Goal: Information Seeking & Learning: Learn about a topic

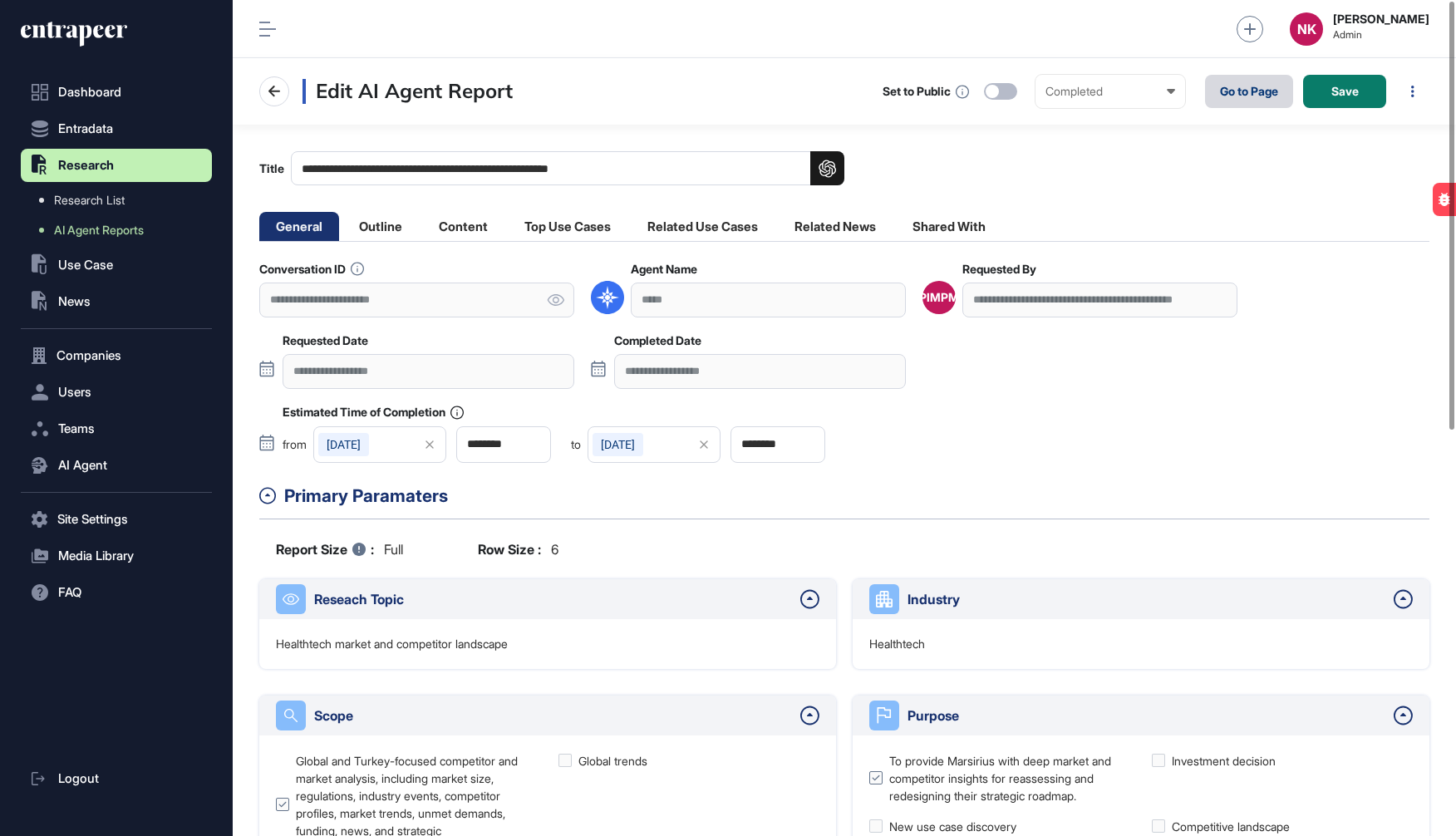
click at [1243, 102] on link "Go to Page" at bounding box center [1248, 91] width 88 height 33
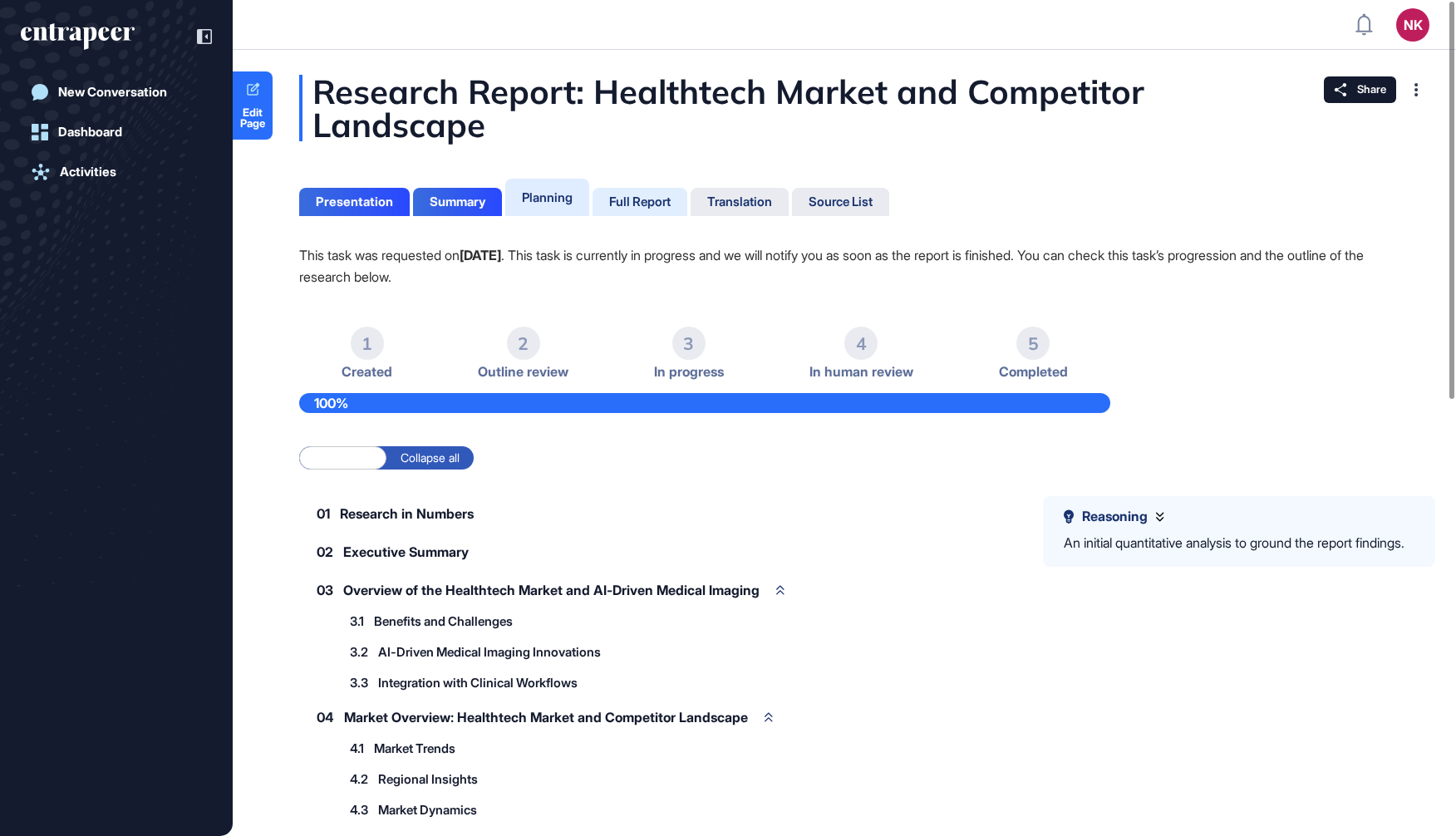
click at [653, 201] on div "Full Report" at bounding box center [639, 202] width 61 height 15
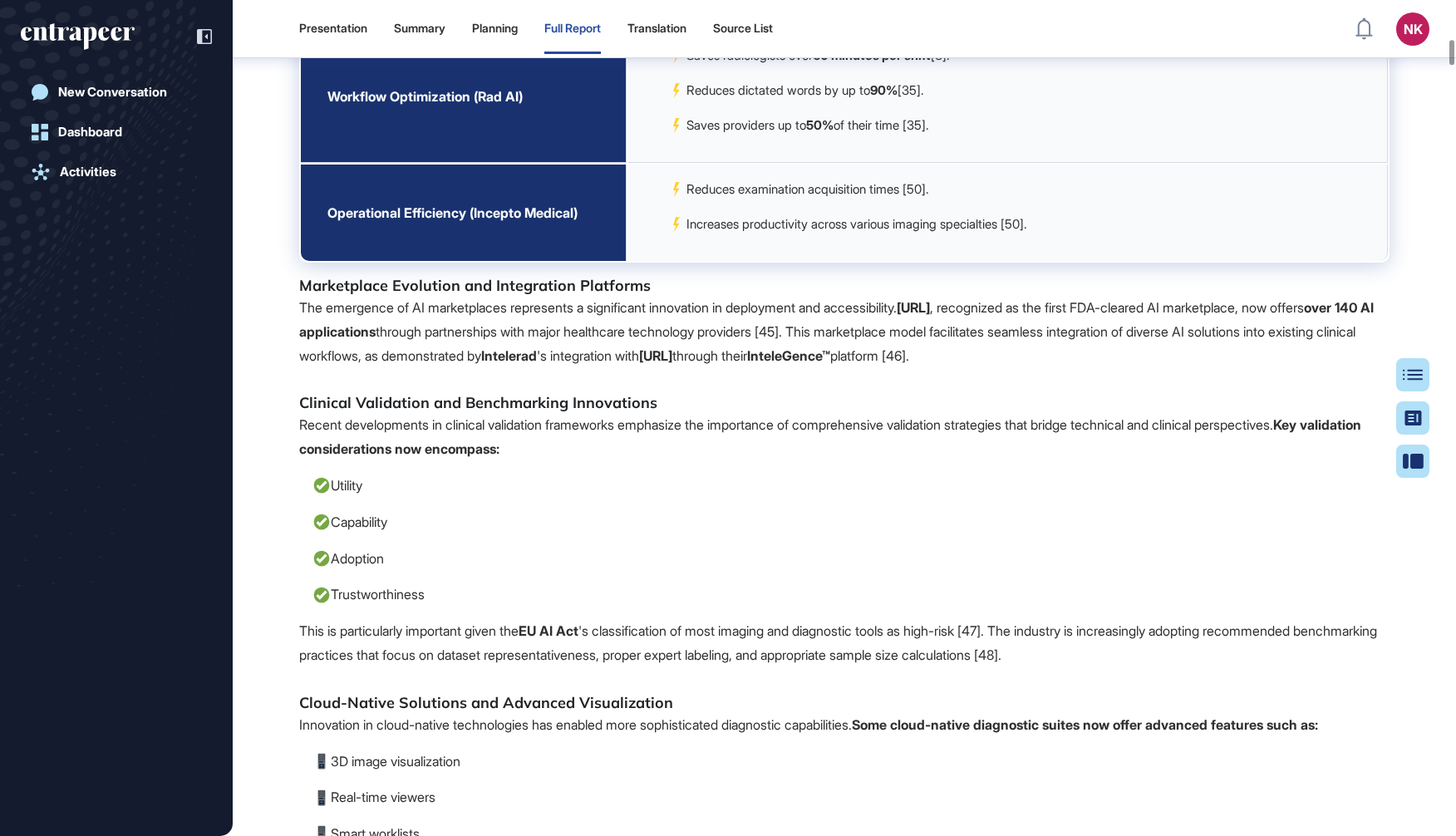
scroll to position [7325, 0]
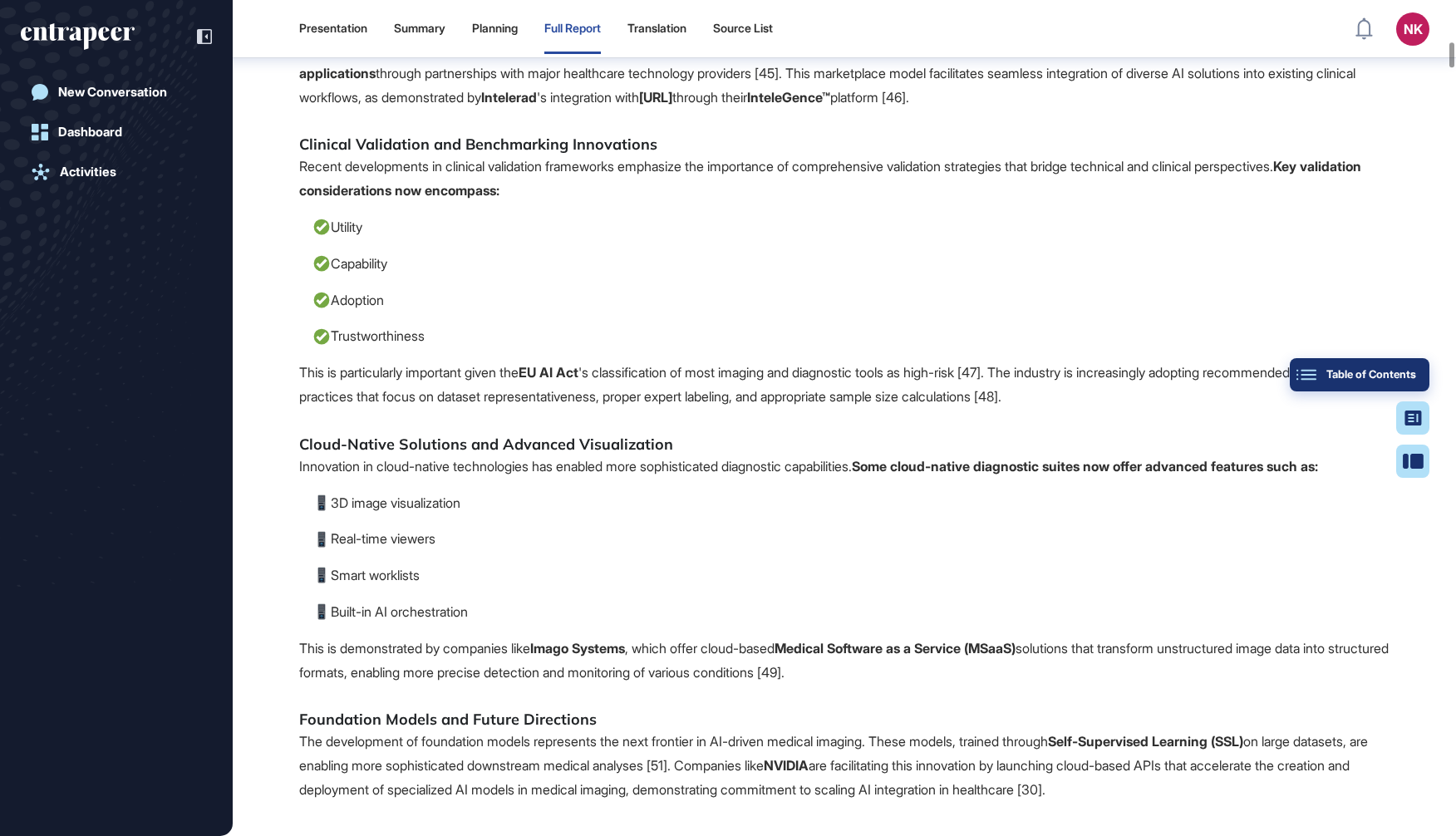
click at [1416, 373] on button "Table of Contents" at bounding box center [1359, 375] width 140 height 33
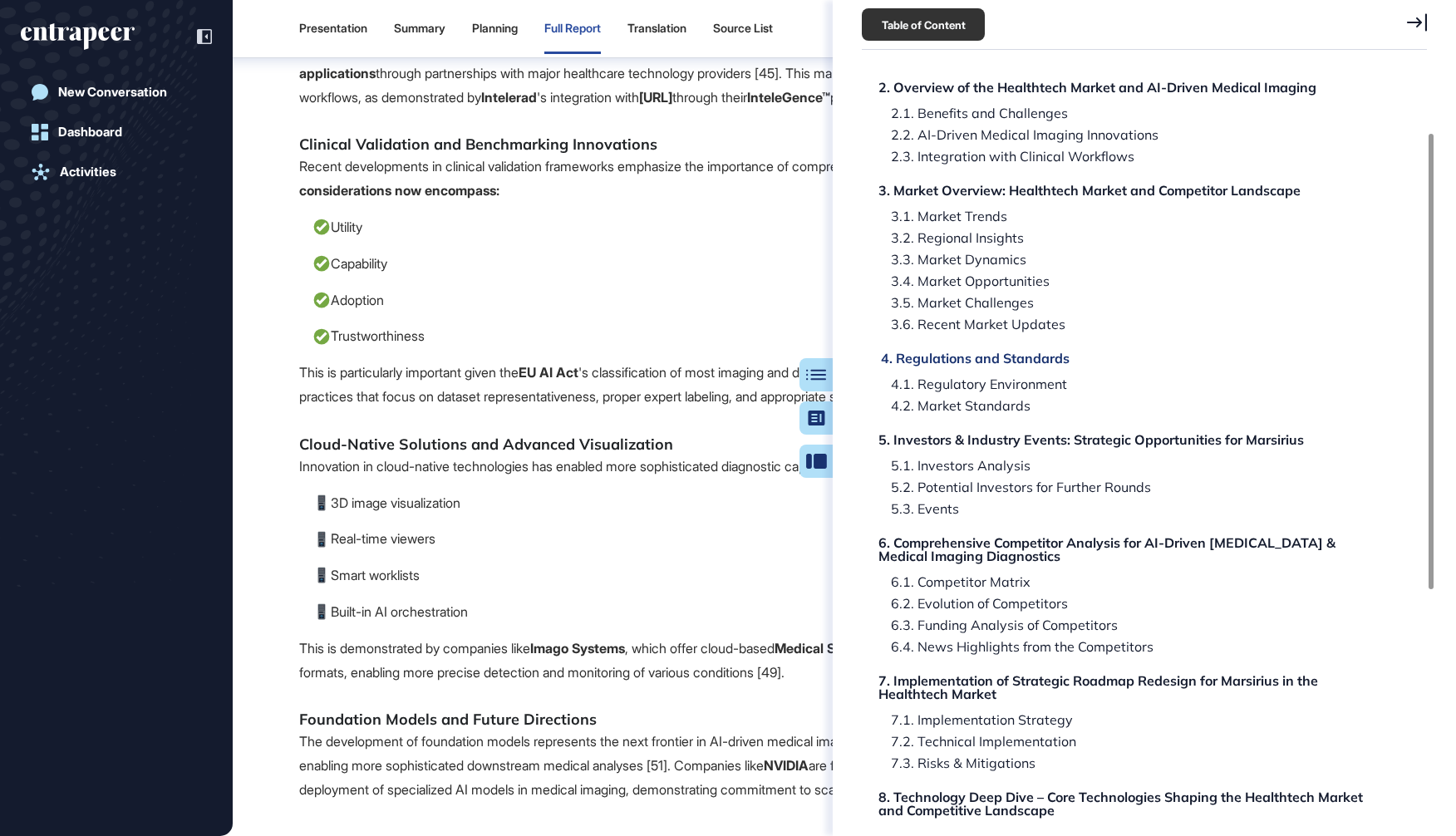
scroll to position [202, 0]
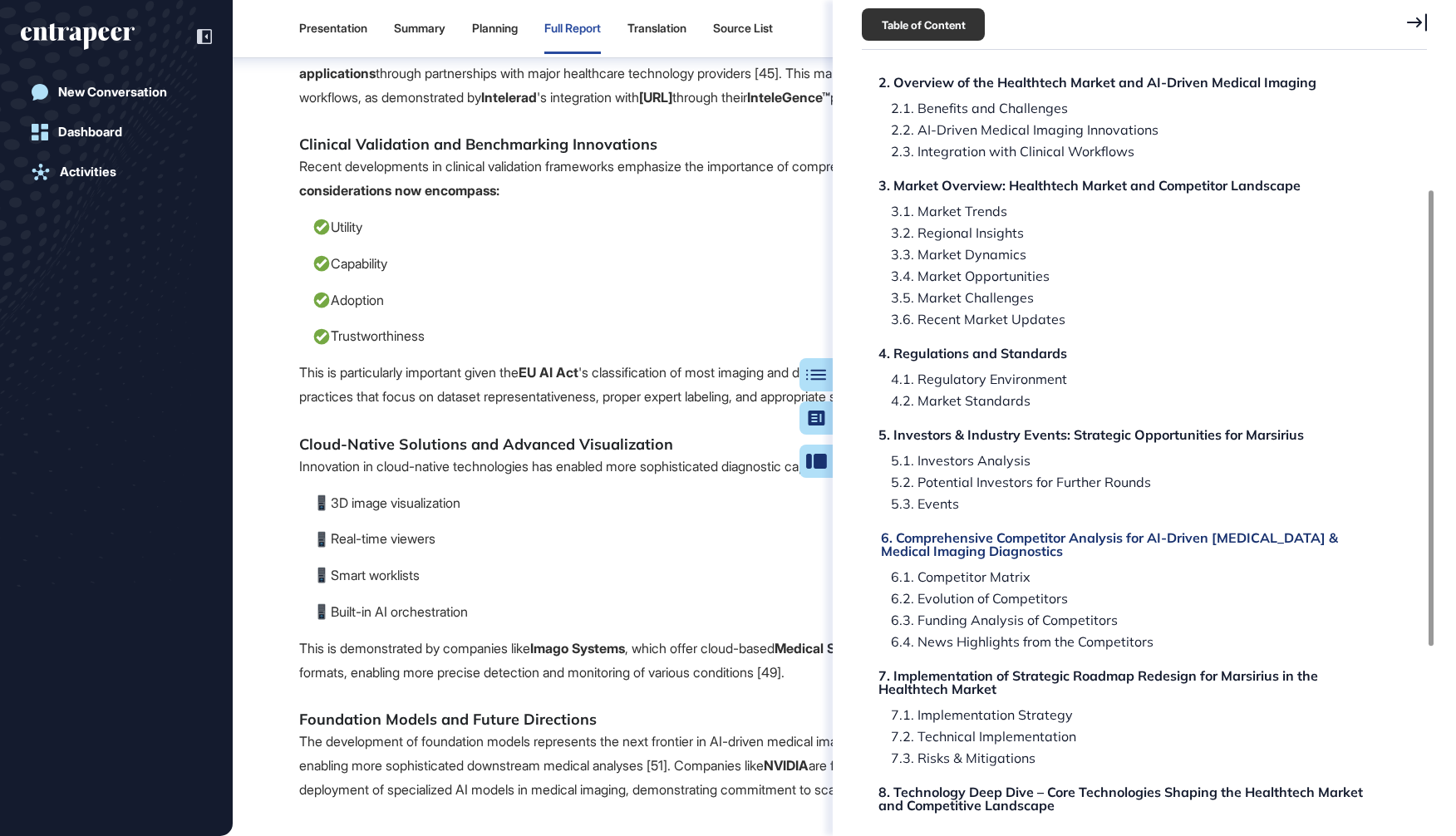
click at [1059, 542] on div "6. Comprehensive Competitor Analysis for AI-Driven Radiology & Medical Imaging …" at bounding box center [1133, 544] width 505 height 27
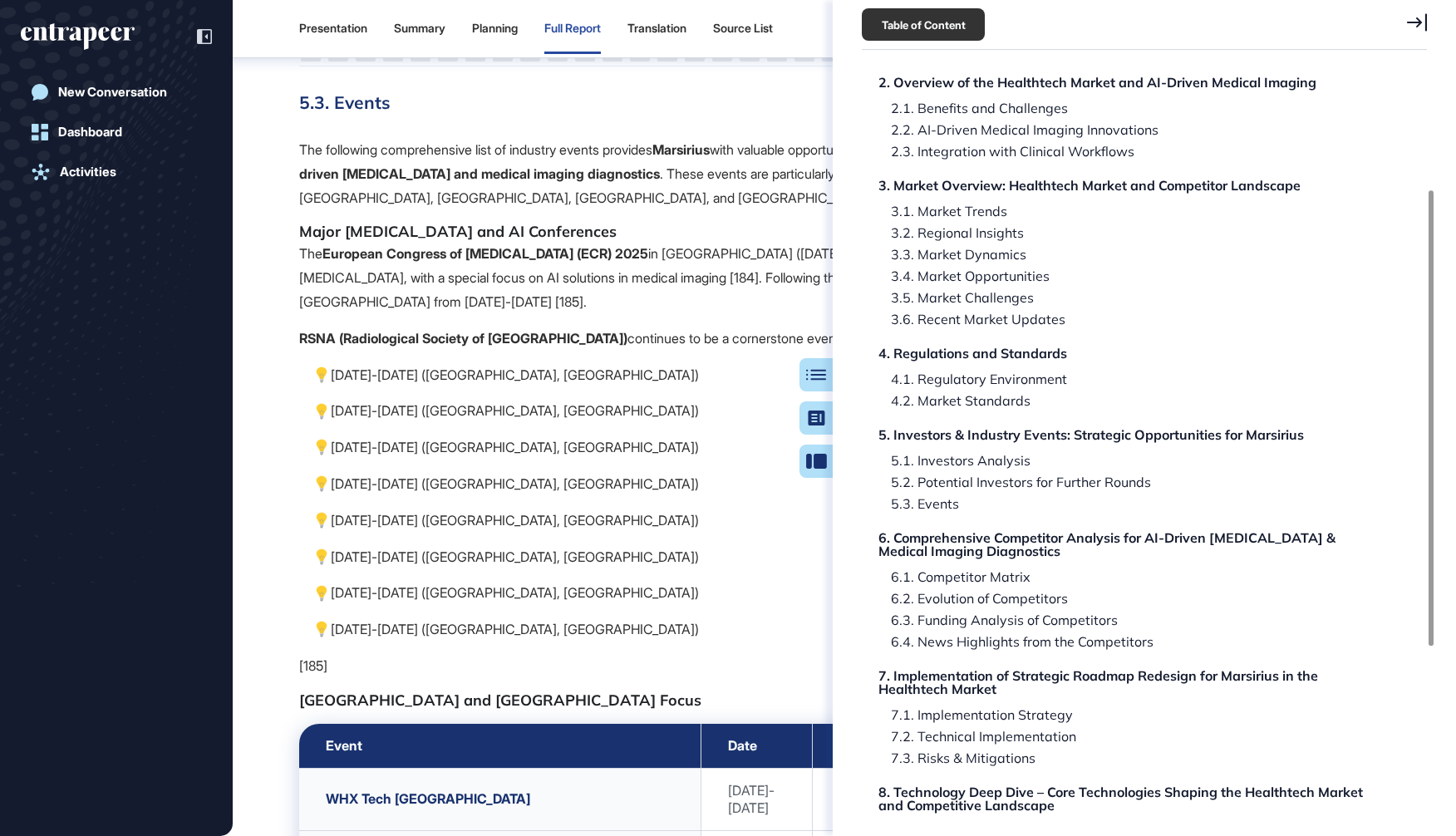
scroll to position [41753, 0]
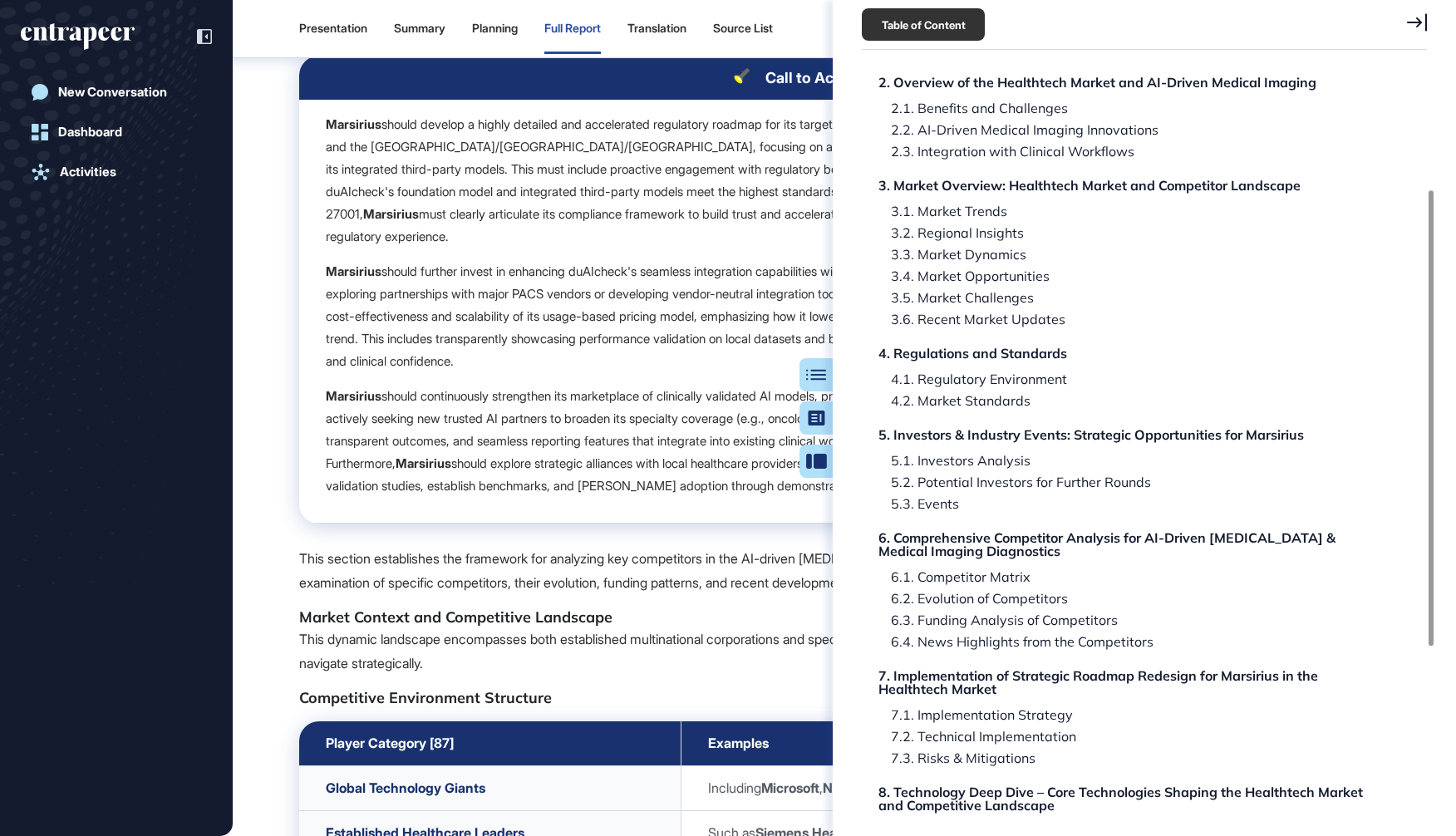
click at [1020, 566] on div "Research Report: Healthtech Market and Competitor Landscape Research In Numbers…" at bounding box center [1130, 516] width 530 height 1178
click at [990, 578] on div "6.1. Competitor Matrix" at bounding box center [957, 576] width 152 height 14
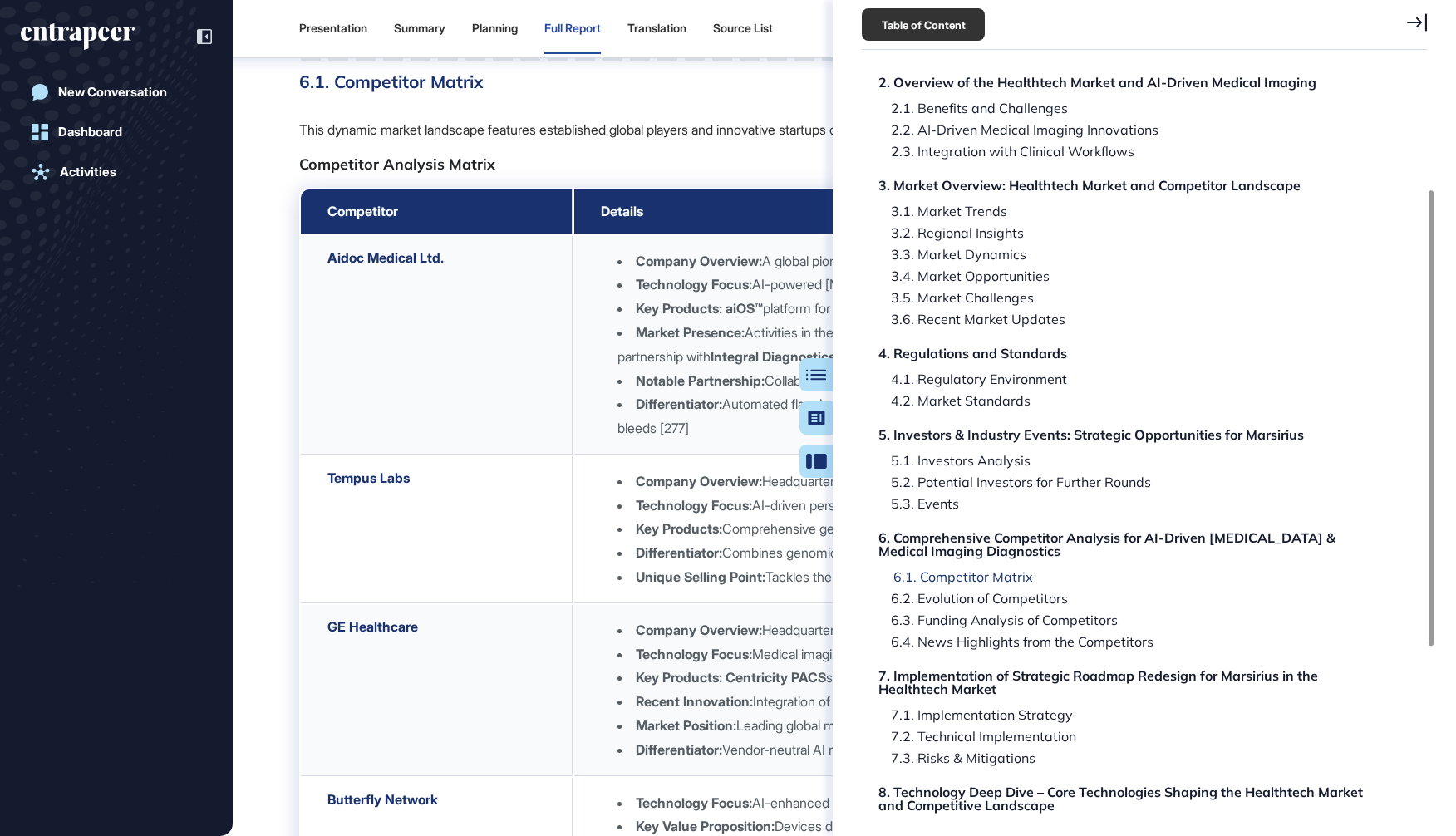
scroll to position [45775, 0]
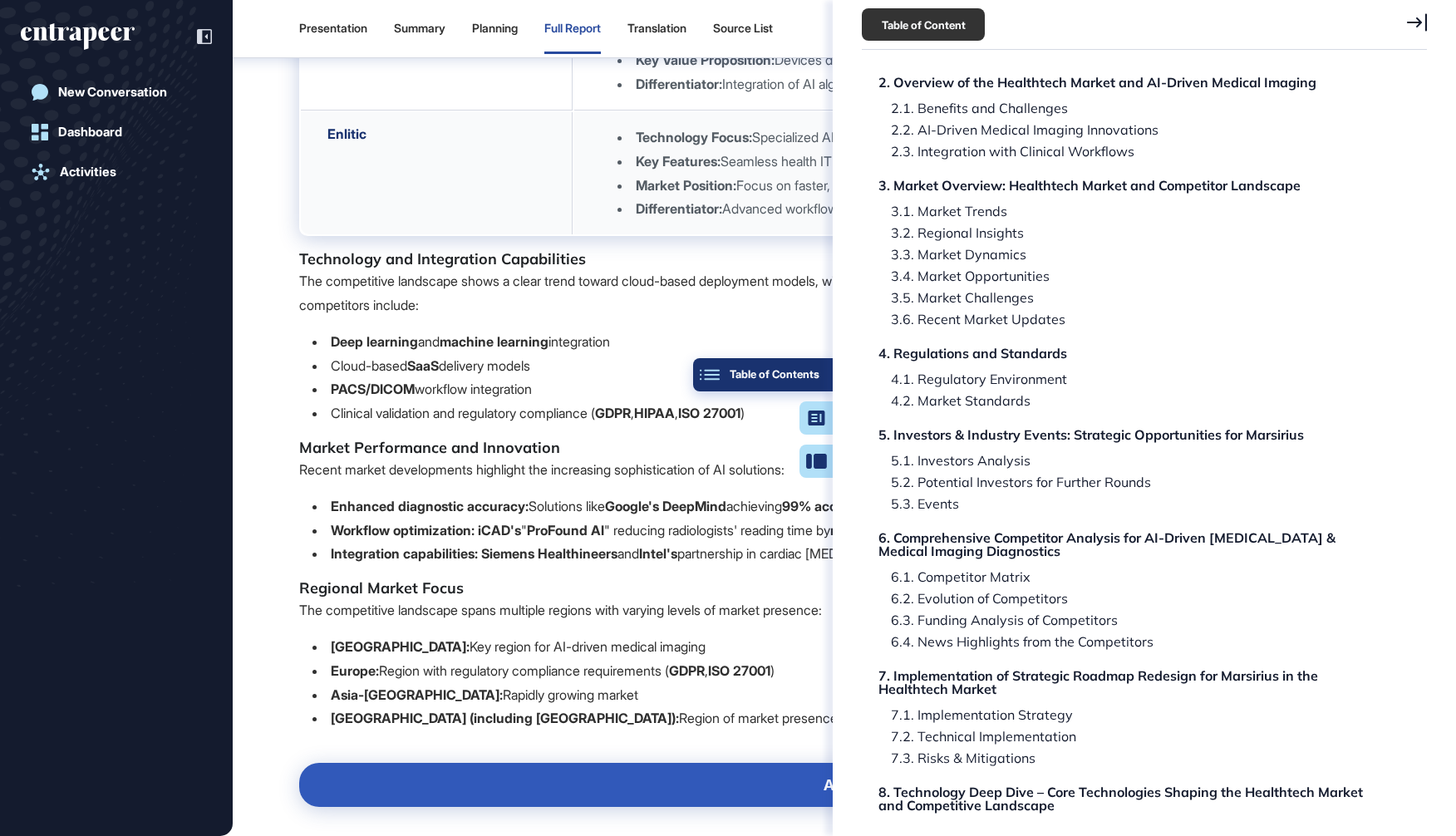
click at [823, 380] on button "Table of Contents" at bounding box center [763, 375] width 140 height 33
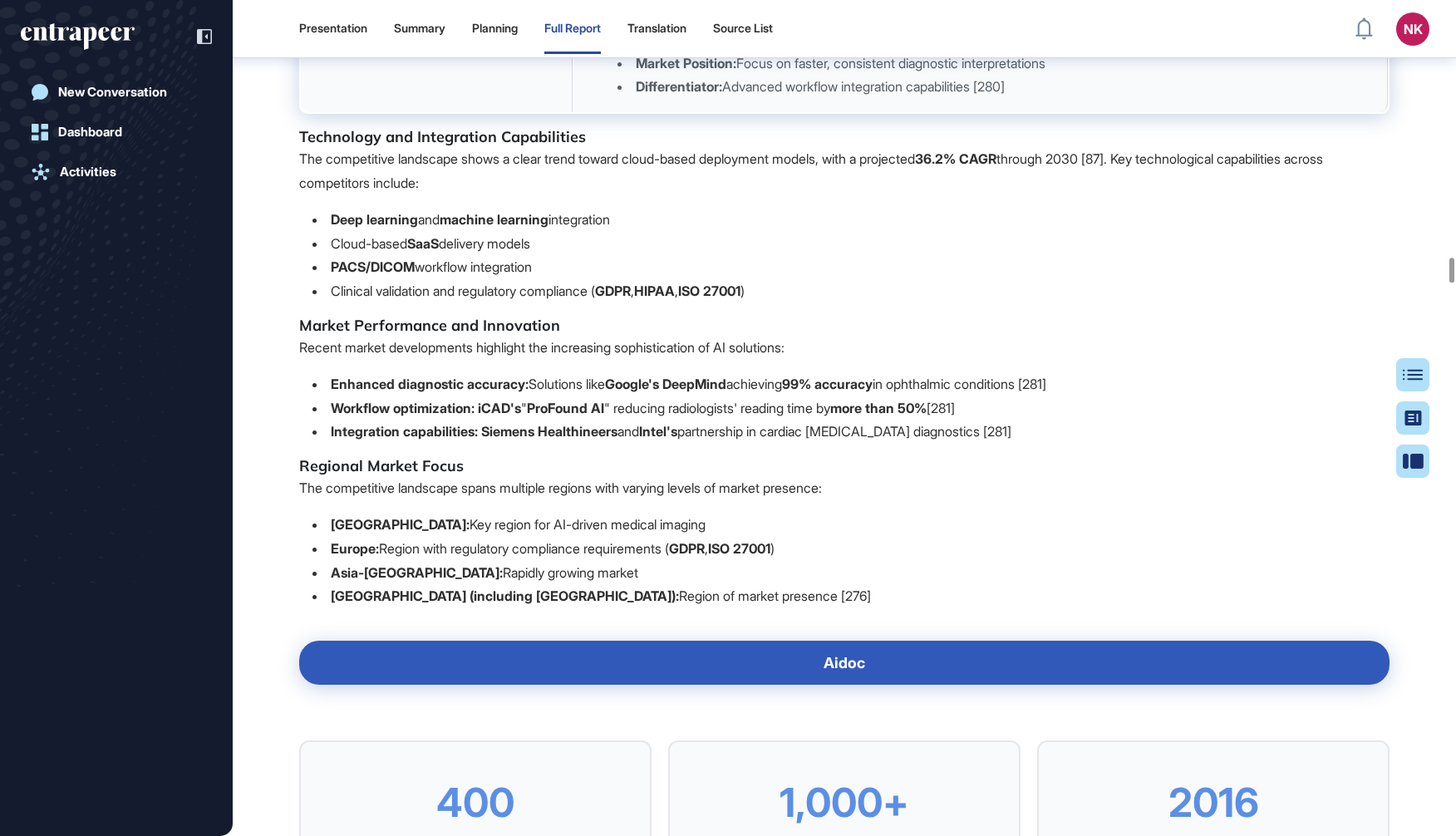
scroll to position [45651, 0]
